Goal: Task Accomplishment & Management: Use online tool/utility

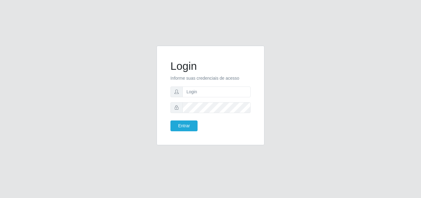
type input "ana@saullus"
click at [213, 113] on form "Login Informe suas credenciais de acesso [PERSON_NAME] Entrar" at bounding box center [210, 94] width 80 height 71
click at [189, 128] on button "Entrar" at bounding box center [183, 125] width 27 height 11
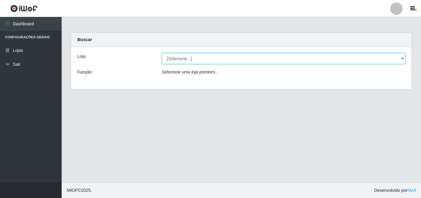
click at [403, 58] on select "[Selecione...] Saullus Supermercados" at bounding box center [284, 58] width 244 height 11
select select "423"
click at [162, 53] on select "[Selecione...] Saullus Supermercados" at bounding box center [284, 58] width 244 height 11
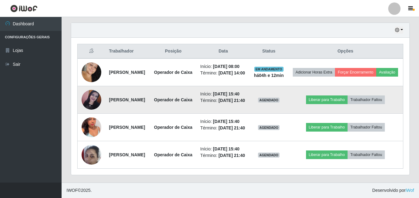
scroll to position [247, 0]
click at [92, 90] on img at bounding box center [92, 100] width 20 height 20
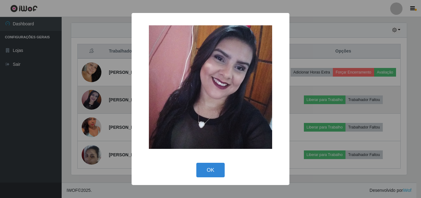
click at [92, 80] on div "× OK Cancel" at bounding box center [210, 99] width 421 height 198
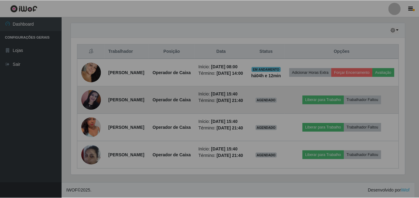
scroll to position [128, 339]
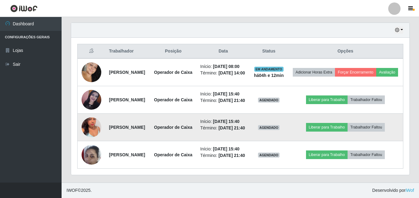
click at [96, 119] on img at bounding box center [92, 126] width 20 height 35
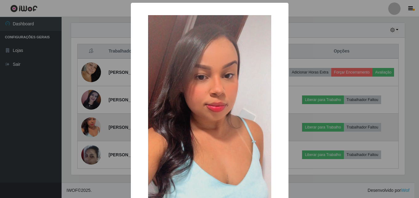
scroll to position [128, 336]
click at [96, 119] on div "× OK Cancel" at bounding box center [210, 99] width 421 height 198
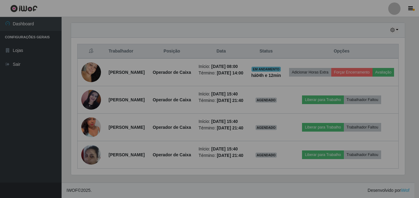
scroll to position [128, 339]
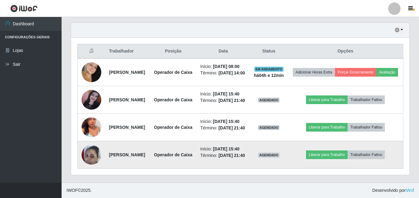
click at [94, 163] on img at bounding box center [92, 154] width 20 height 26
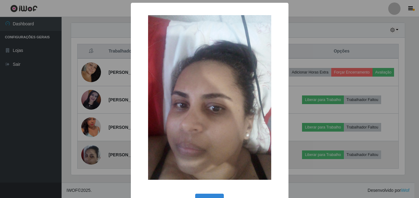
scroll to position [128, 336]
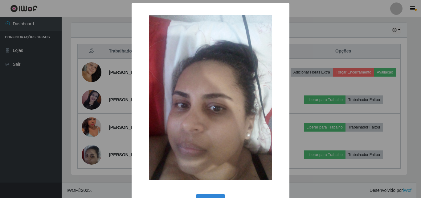
click at [93, 163] on div "× OK Cancel" at bounding box center [210, 99] width 421 height 198
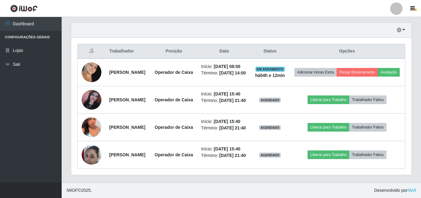
scroll to position [128, 339]
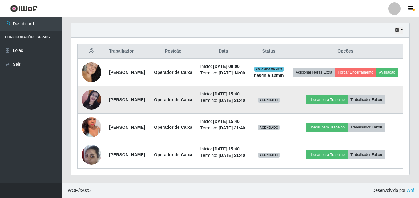
click at [92, 90] on img at bounding box center [92, 100] width 20 height 20
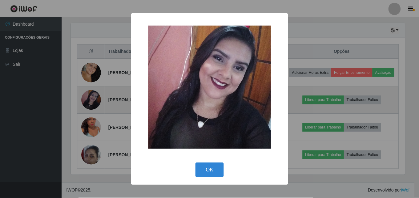
scroll to position [128, 336]
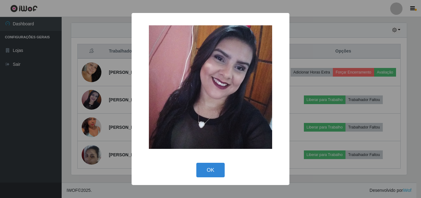
click at [92, 85] on div "× OK Cancel" at bounding box center [210, 99] width 421 height 198
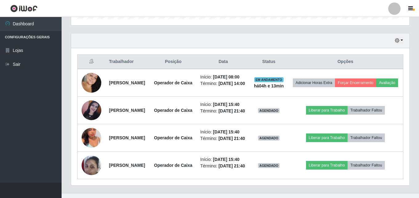
scroll to position [164, 0]
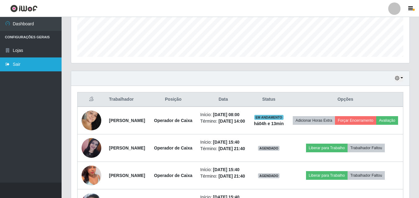
click at [43, 60] on link "Sair" at bounding box center [31, 64] width 62 height 14
